Goal: Transaction & Acquisition: Purchase product/service

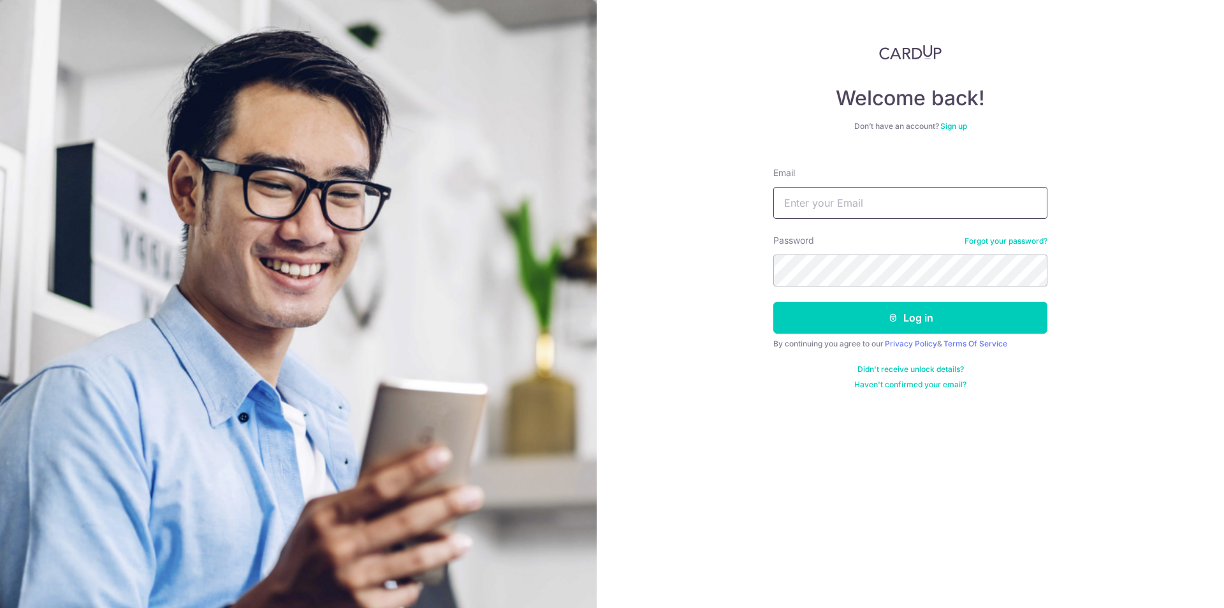
drag, startPoint x: 0, startPoint y: 0, endPoint x: 884, endPoint y: 214, distance: 909.1
click at [884, 214] on input "Email" at bounding box center [910, 203] width 274 height 32
type input "[EMAIL_ADDRESS][DOMAIN_NAME]"
click at [1000, 321] on button "Log in" at bounding box center [910, 318] width 274 height 32
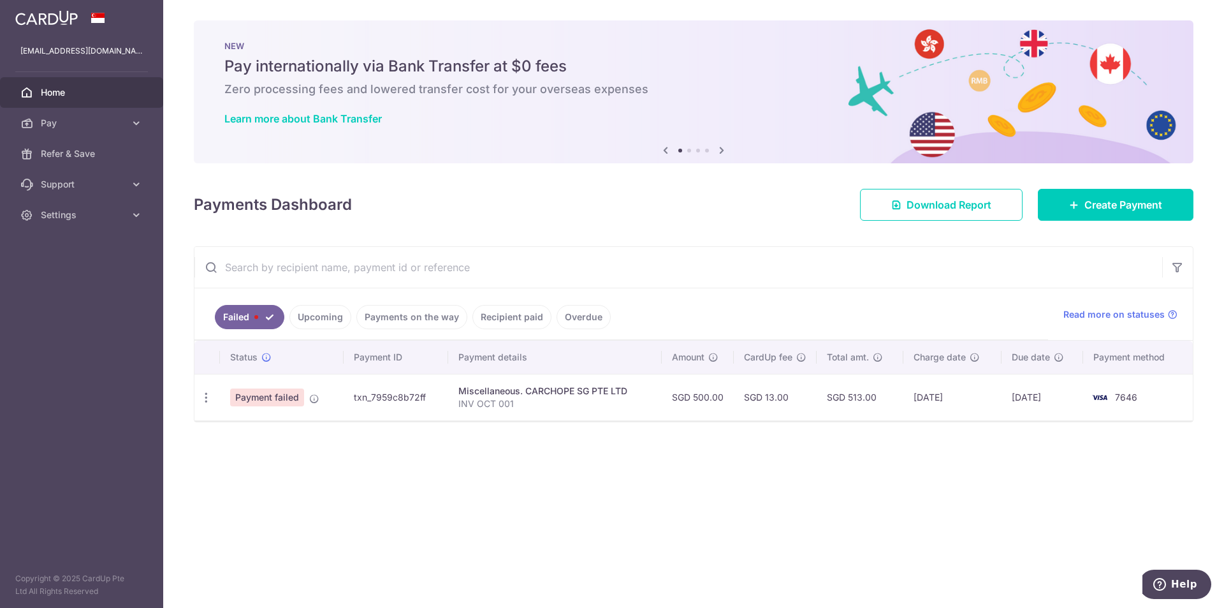
click at [396, 395] on td "txn_7959c8b72ff" at bounding box center [396, 397] width 105 height 47
click at [1140, 313] on span "Read more on statuses" at bounding box center [1113, 314] width 101 height 13
click at [321, 323] on link "Upcoming" at bounding box center [320, 317] width 62 height 24
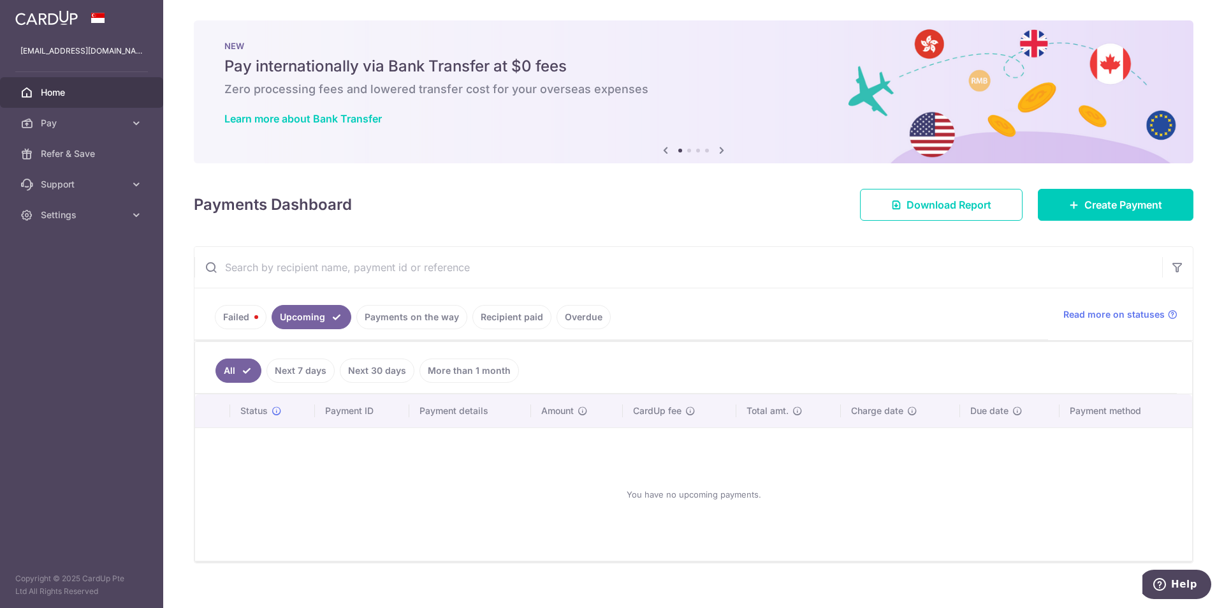
click at [426, 322] on link "Payments on the way" at bounding box center [411, 317] width 111 height 24
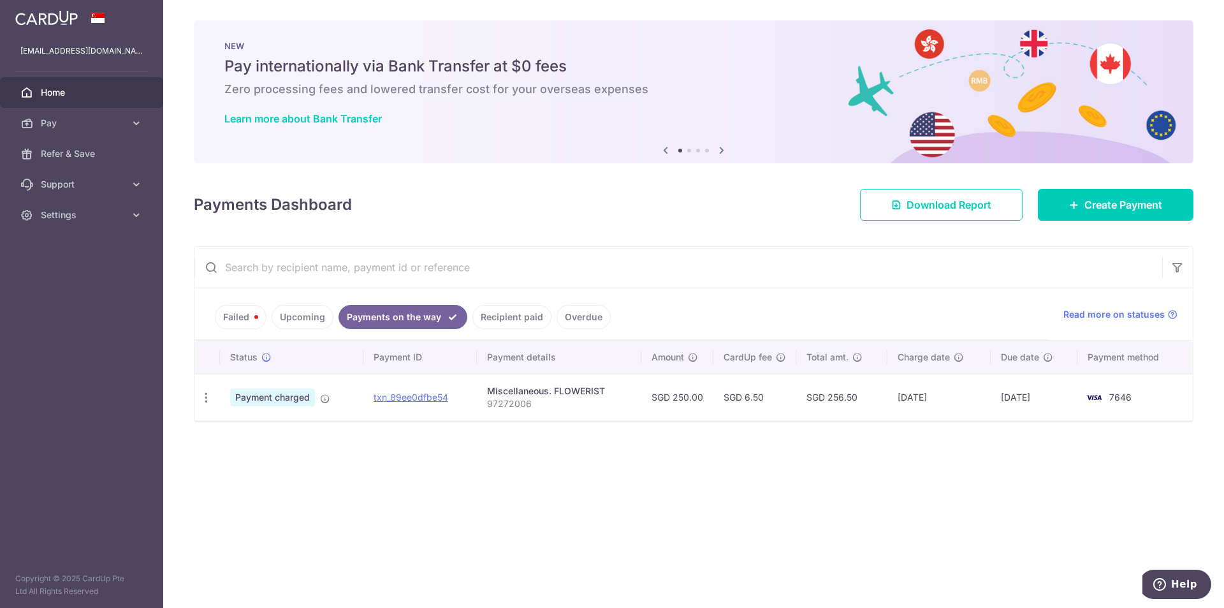
click at [496, 319] on link "Recipient paid" at bounding box center [511, 317] width 79 height 24
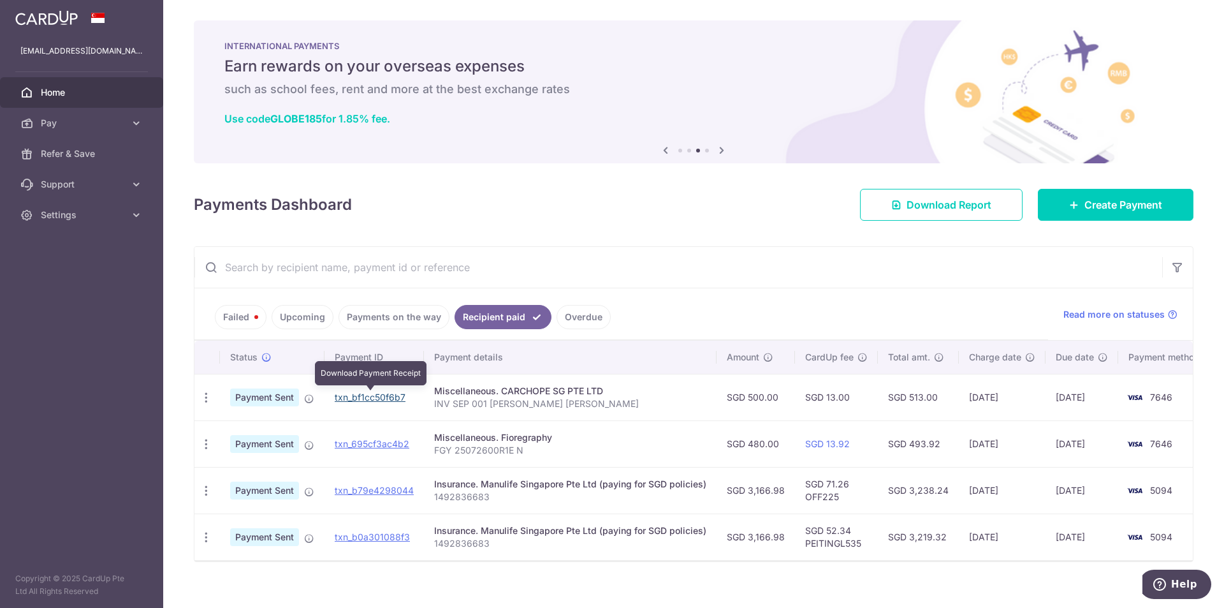
click at [372, 397] on link "txn_bf1cc50f6b7" at bounding box center [370, 396] width 71 height 11
click at [895, 277] on input "text" at bounding box center [678, 267] width 968 height 41
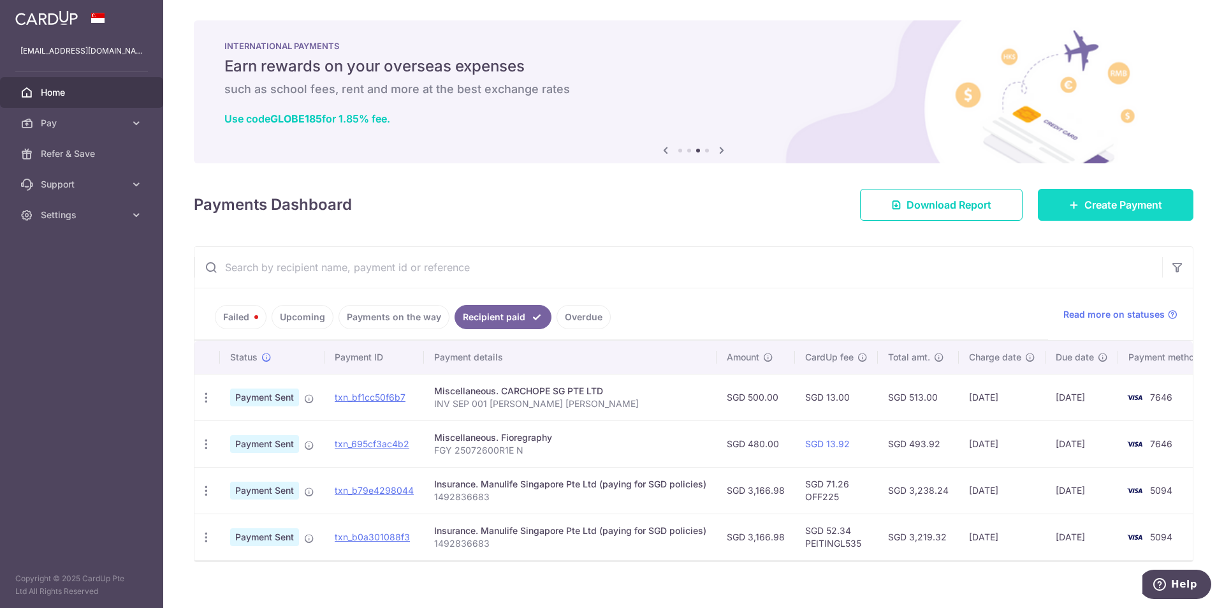
click at [1128, 200] on span "Create Payment" at bounding box center [1123, 204] width 78 height 15
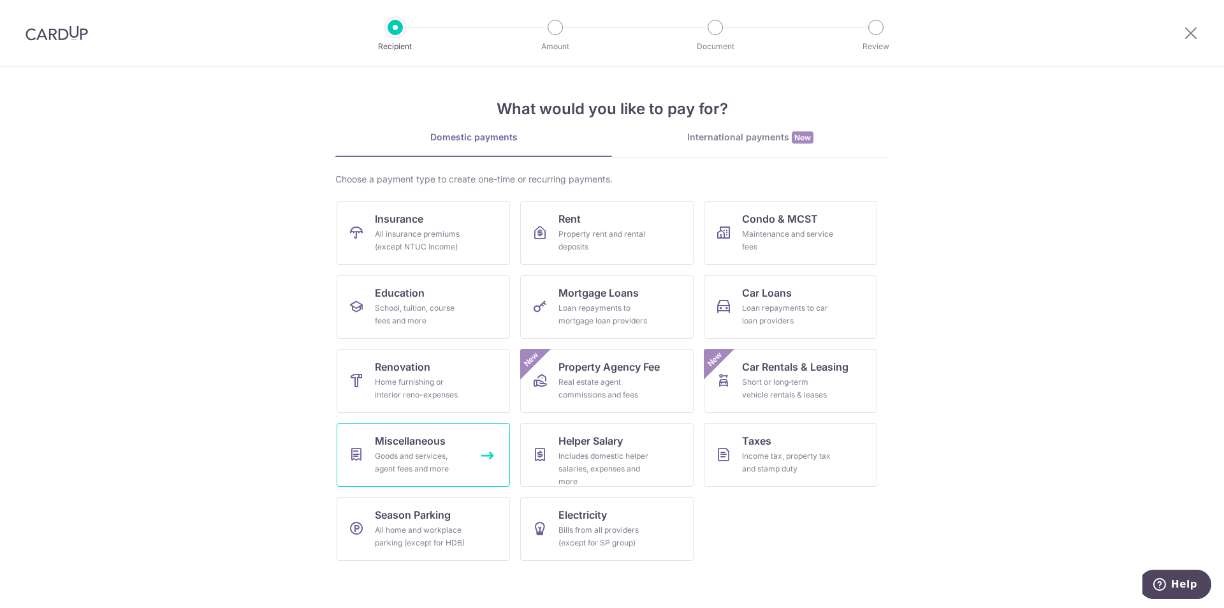
click at [447, 455] on div "Goods and services, agent fees and more" at bounding box center [421, 461] width 92 height 25
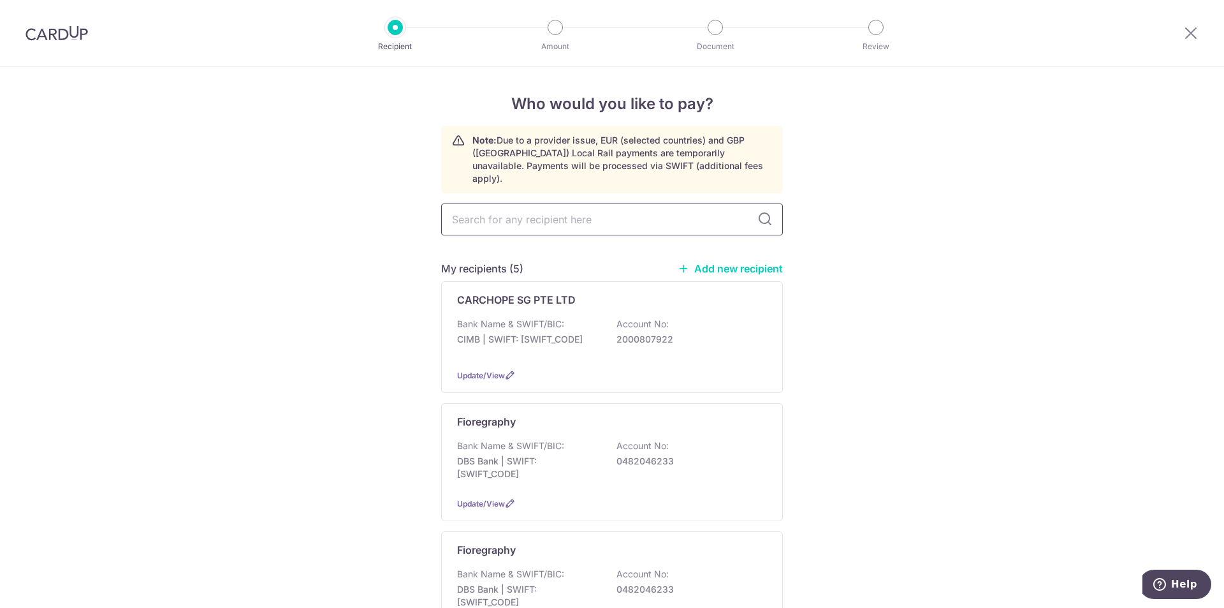
click at [577, 212] on input "text" at bounding box center [612, 219] width 342 height 32
click at [699, 319] on div "Bank Name & SWIFT/BIC: CIMB | SWIFT: CIBBSGSGXXX Account No: 2000807922" at bounding box center [612, 337] width 310 height 41
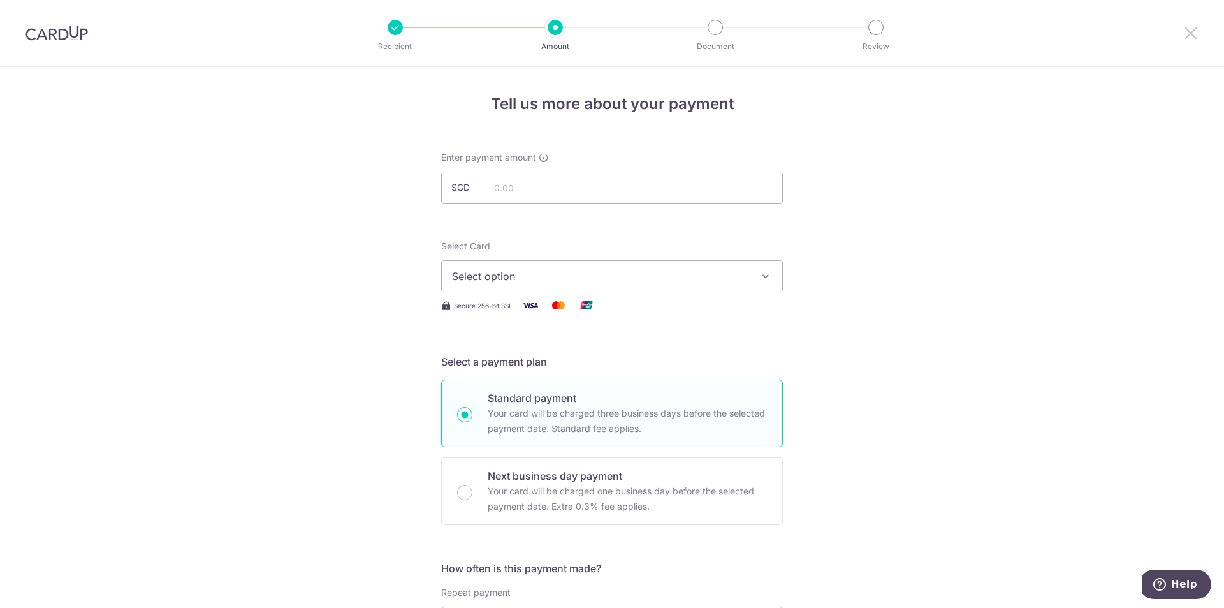
click at [1196, 26] on icon at bounding box center [1190, 33] width 15 height 16
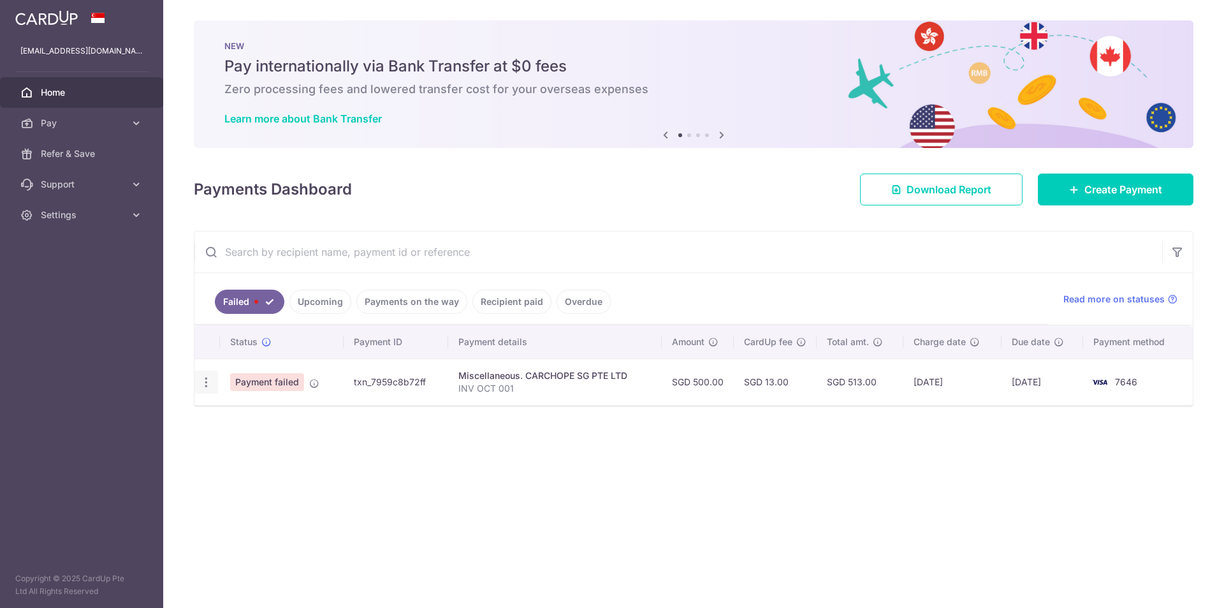
click at [211, 382] on icon "button" at bounding box center [206, 381] width 13 height 13
click at [249, 419] on span "Update payment" at bounding box center [274, 416] width 87 height 15
radio input "true"
type input "500.00"
type input "INV OCT 001"
